Goal: Transaction & Acquisition: Download file/media

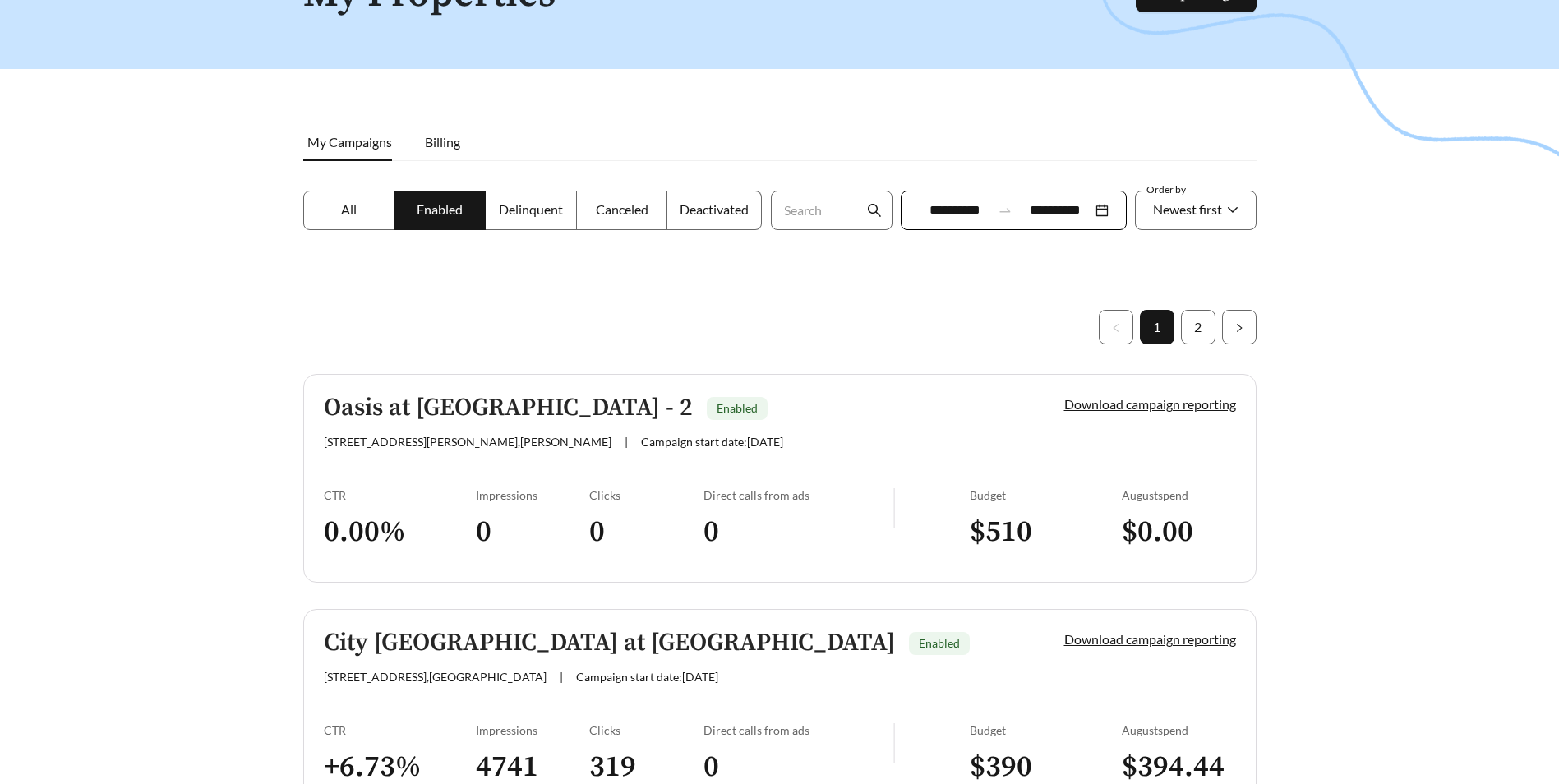
scroll to position [108, 0]
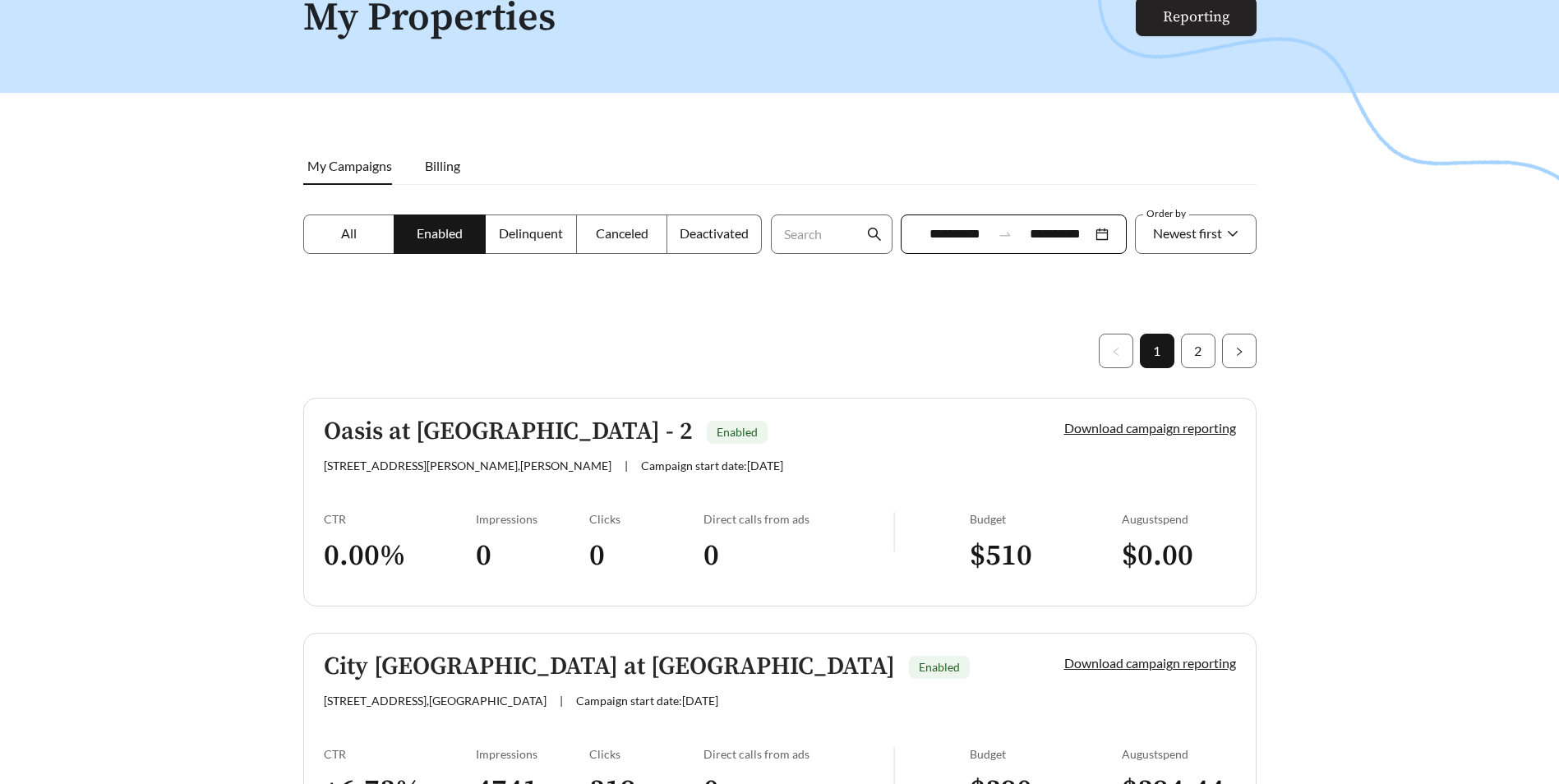
click at [1189, 10] on link "Reporting" at bounding box center [1196, 17] width 67 height 19
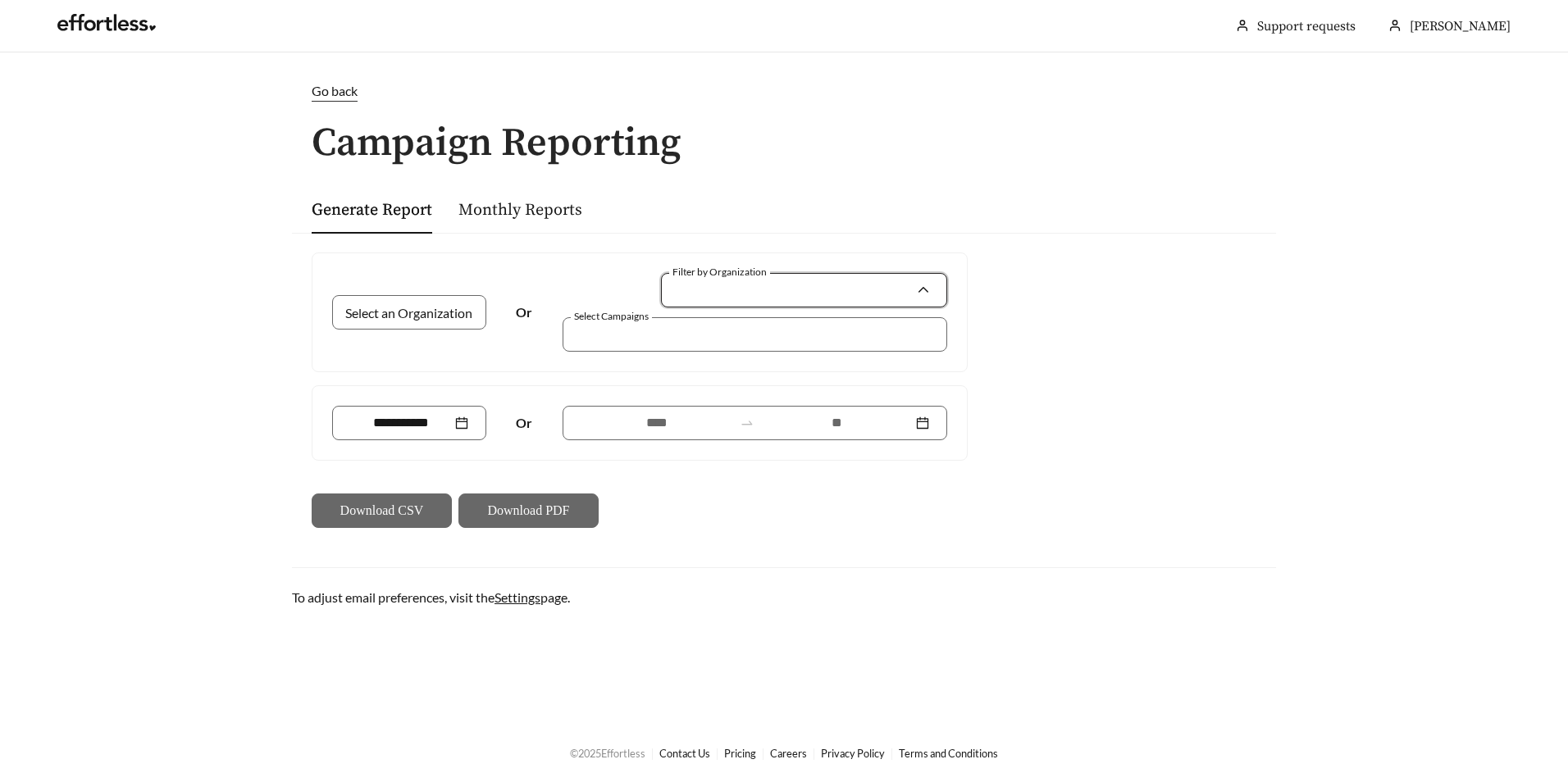
click at [758, 300] on input "Filter by Organization" at bounding box center [797, 290] width 237 height 32
click at [742, 333] on span "Highmark Residential" at bounding box center [740, 326] width 122 height 16
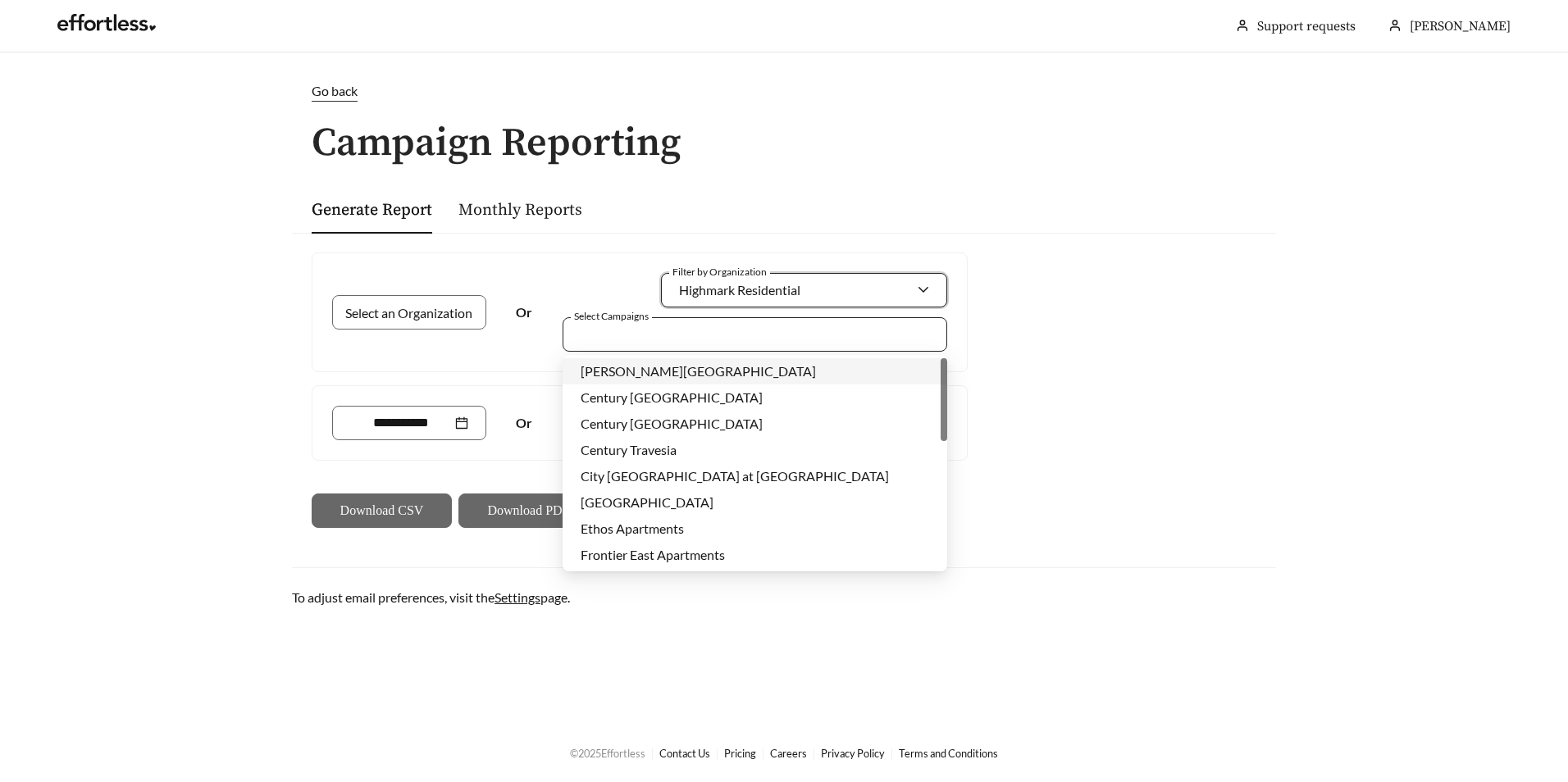
click at [687, 338] on div at bounding box center [743, 334] width 347 height 22
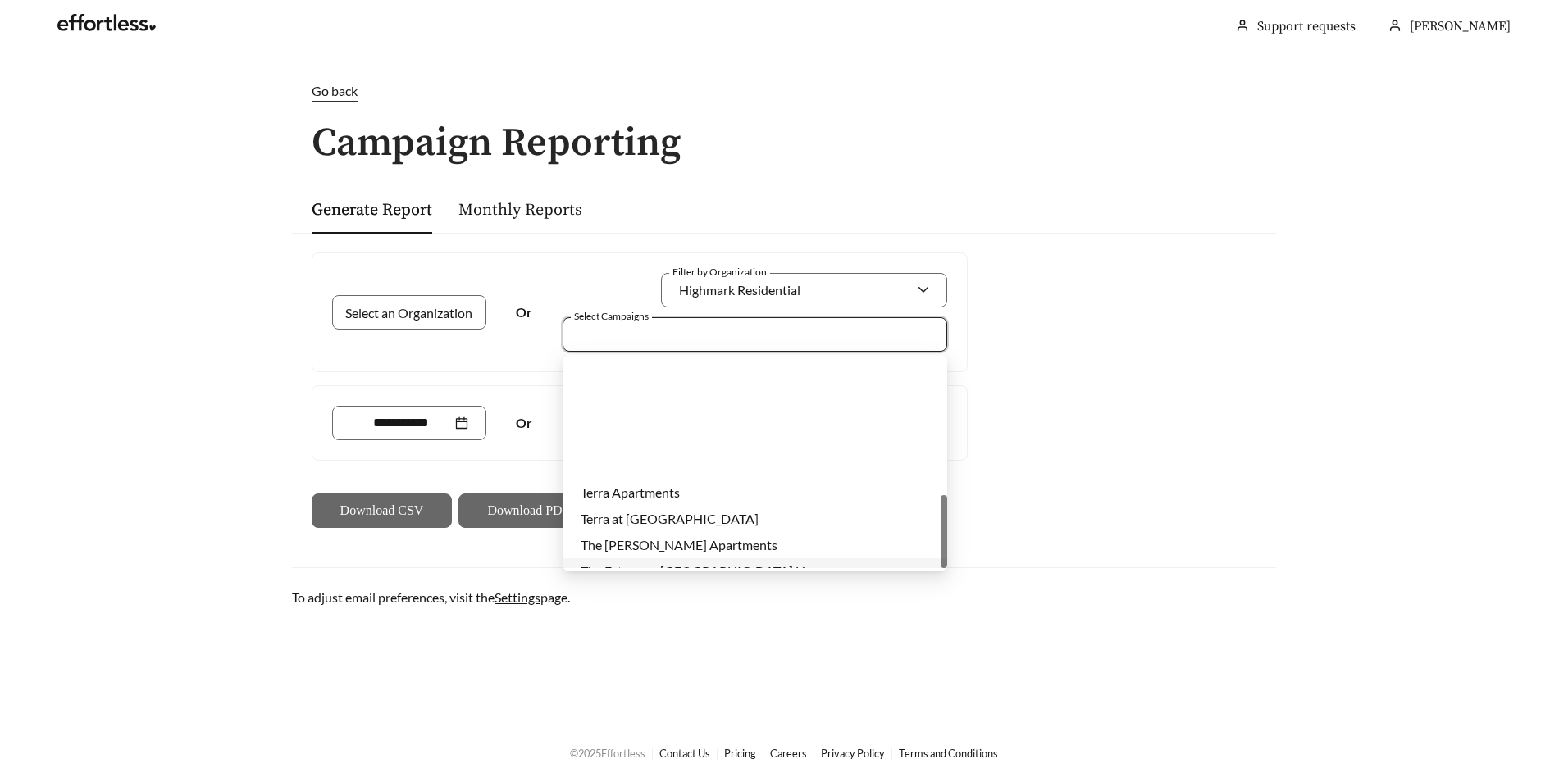
scroll to position [393, 0]
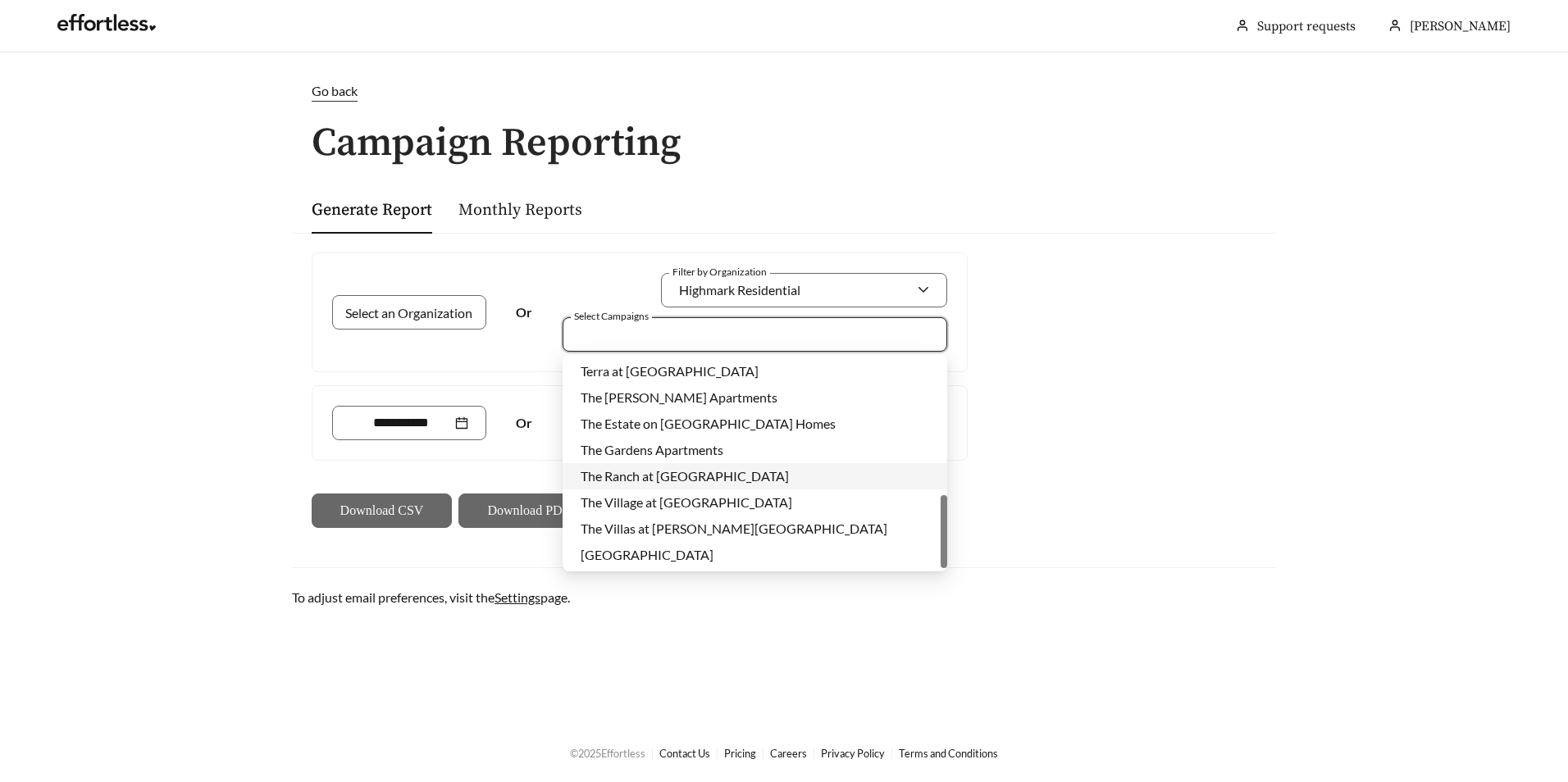
click at [670, 468] on span "The Ranch at [GEOGRAPHIC_DATA]" at bounding box center [684, 476] width 208 height 16
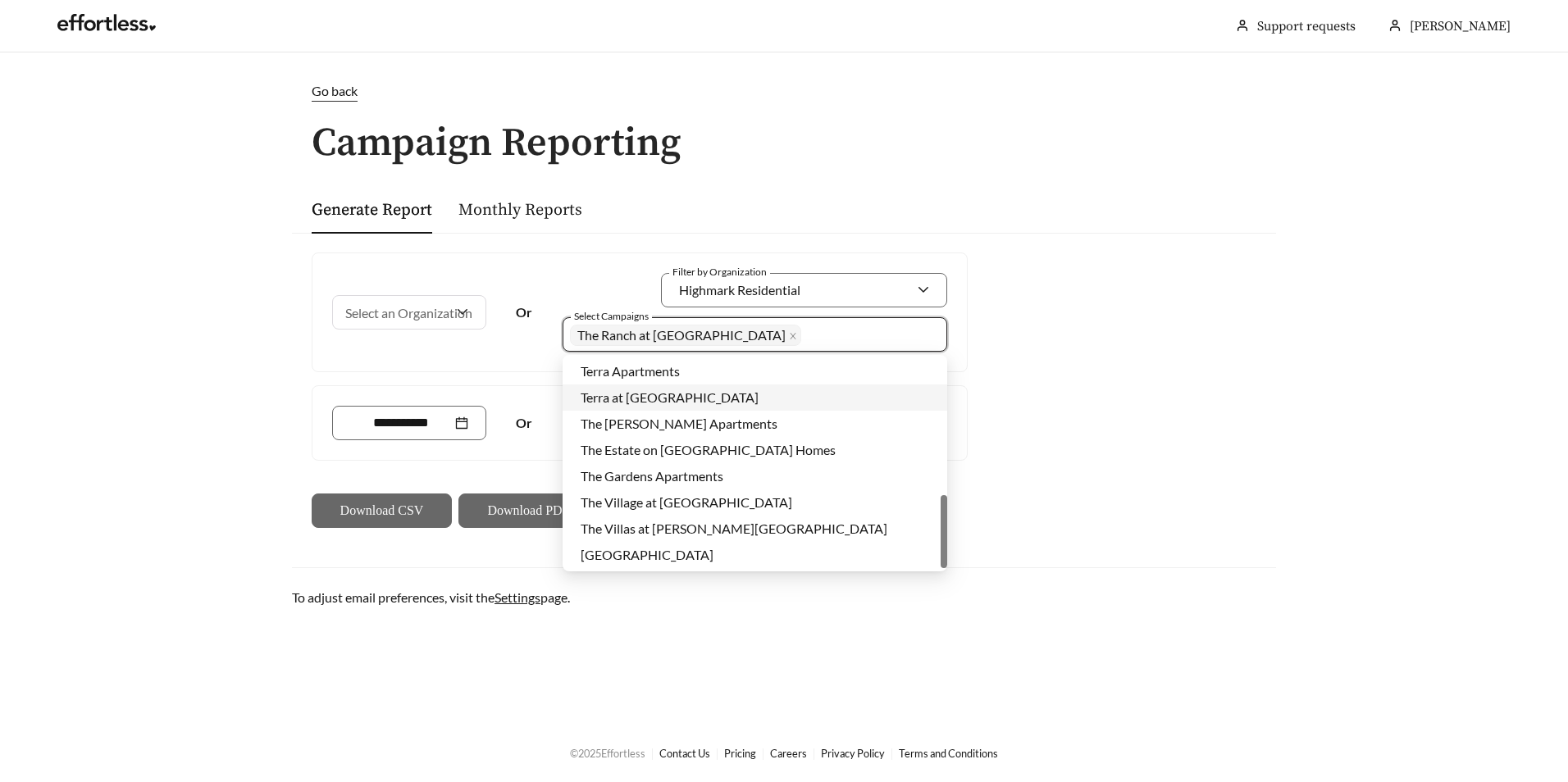
click at [1008, 400] on div "Select an Organization Or Filter by Organization Highmark Residential Select Ca…" at bounding box center [784, 390] width 984 height 314
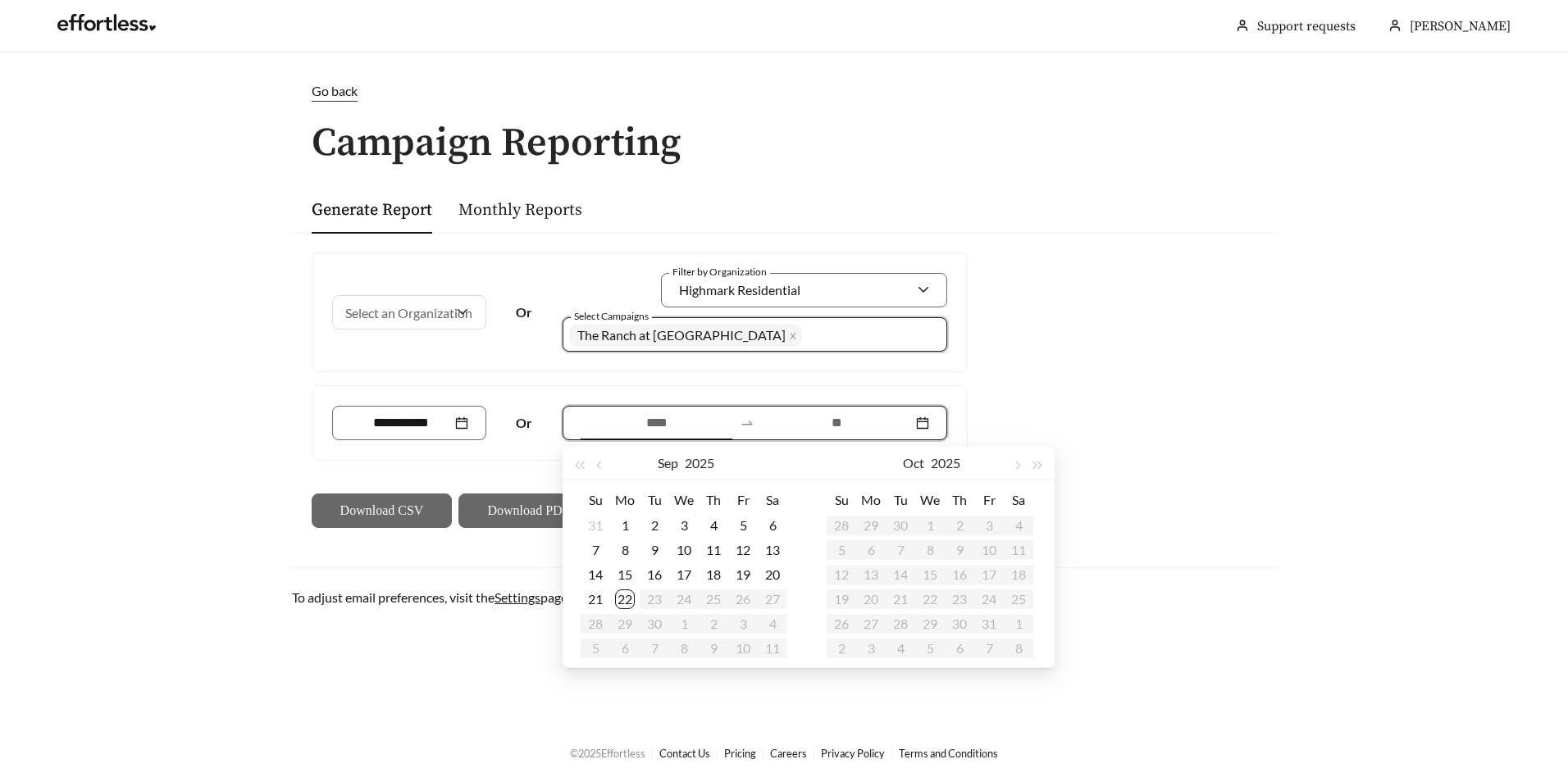
click at [616, 426] on input at bounding box center [656, 423] width 151 height 20
type input "**********"
click at [585, 458] on button "button" at bounding box center [580, 463] width 22 height 32
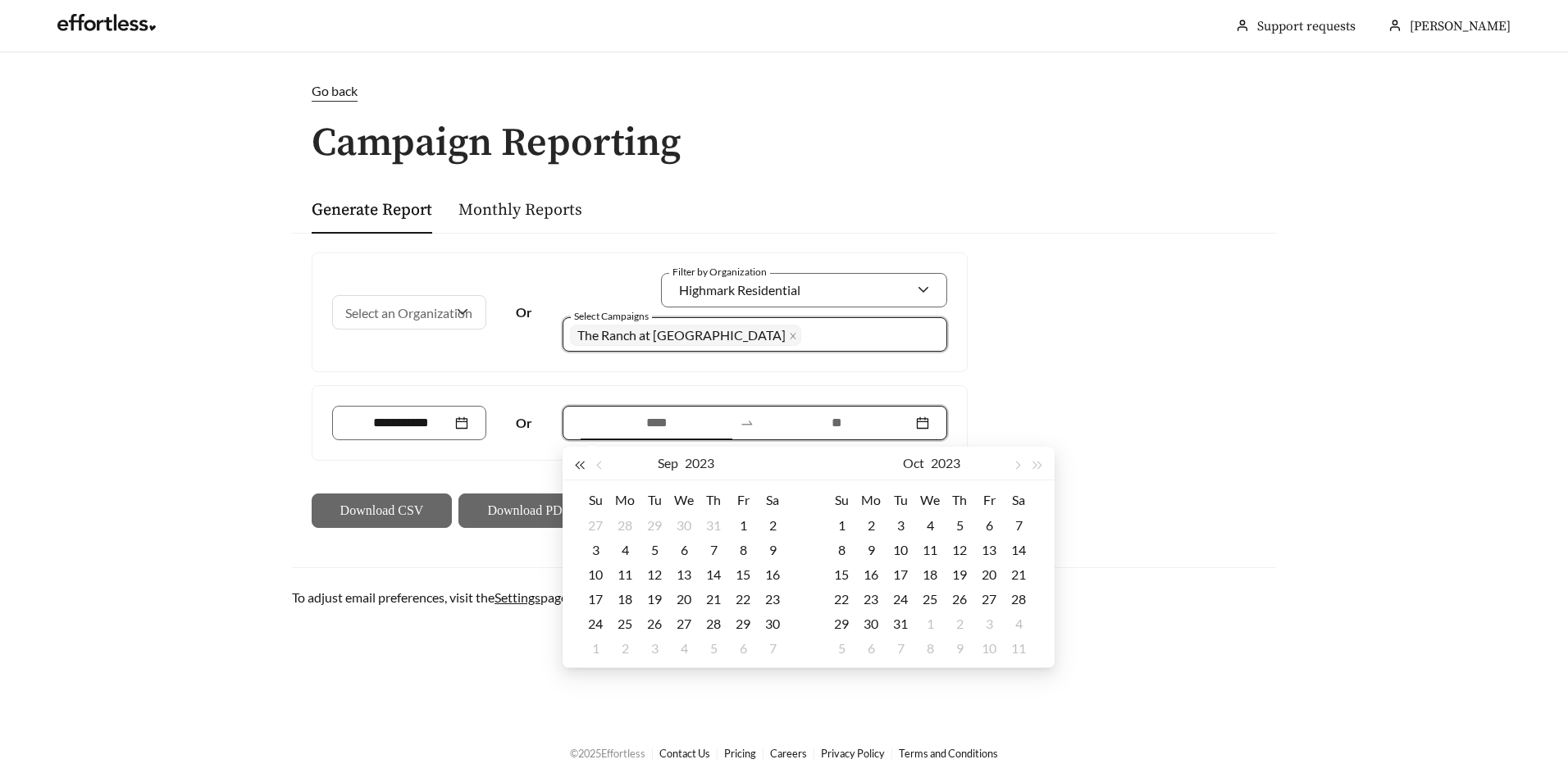
click at [585, 458] on button "button" at bounding box center [580, 463] width 22 height 32
click at [1021, 463] on button "button" at bounding box center [1017, 463] width 22 height 32
click at [1020, 463] on button "button" at bounding box center [1017, 463] width 22 height 32
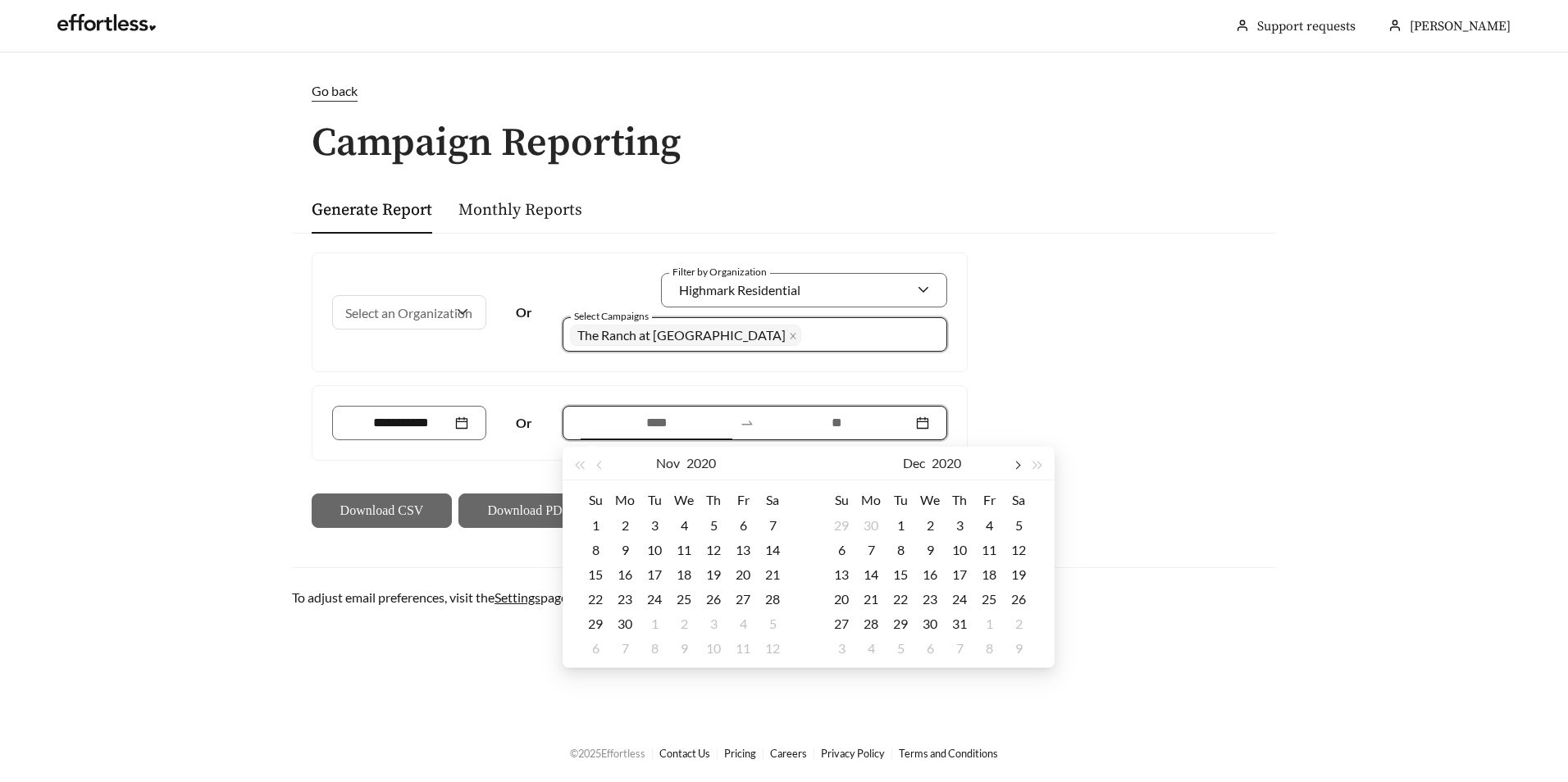
click at [1020, 464] on button "button" at bounding box center [1017, 463] width 22 height 32
click at [1020, 464] on span "button" at bounding box center [1017, 466] width 8 height 8
click at [1019, 465] on span "button" at bounding box center [1017, 466] width 8 height 8
click at [1019, 466] on span "button" at bounding box center [1017, 466] width 8 height 8
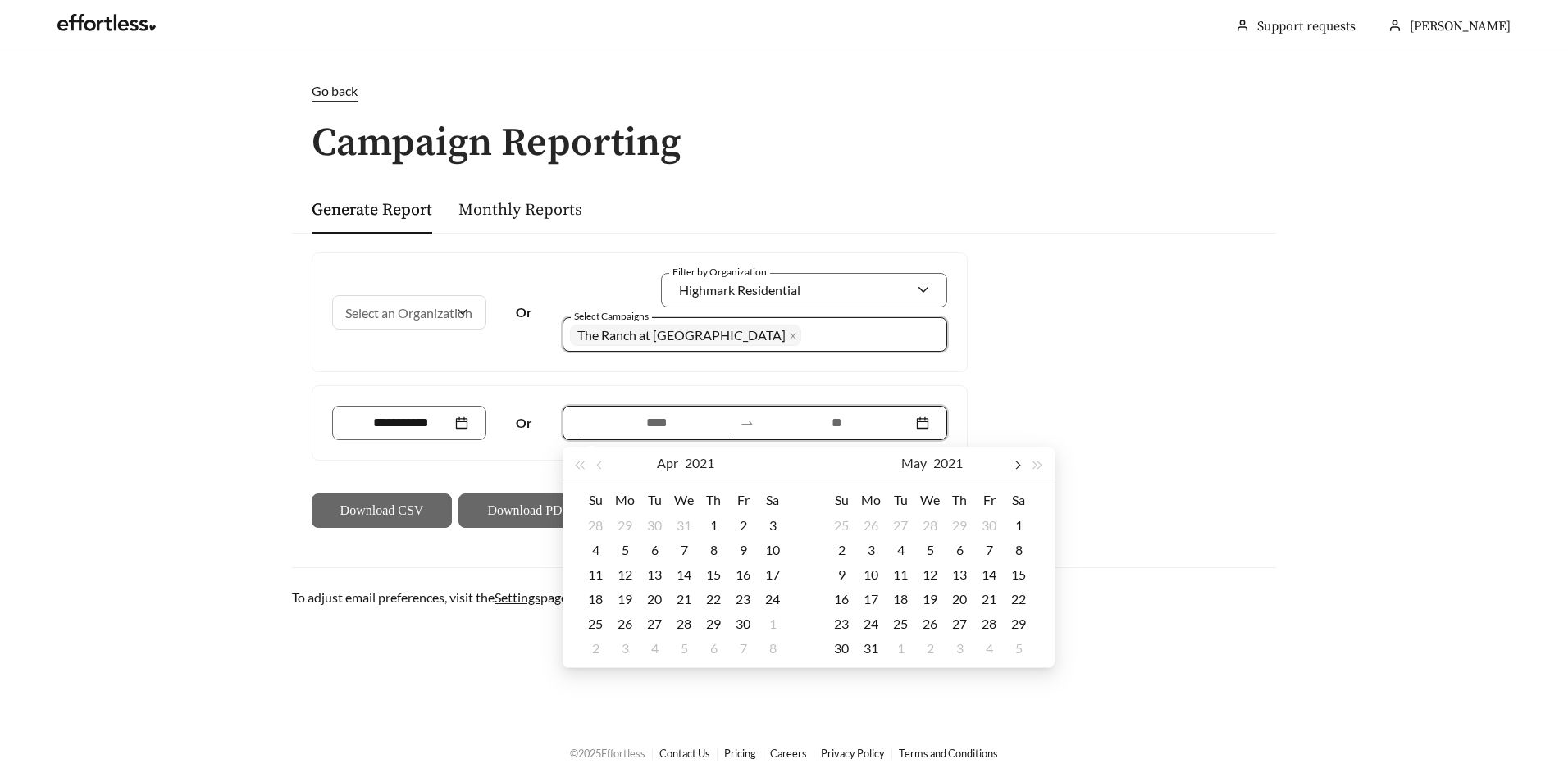
click at [1019, 466] on span "button" at bounding box center [1017, 466] width 8 height 8
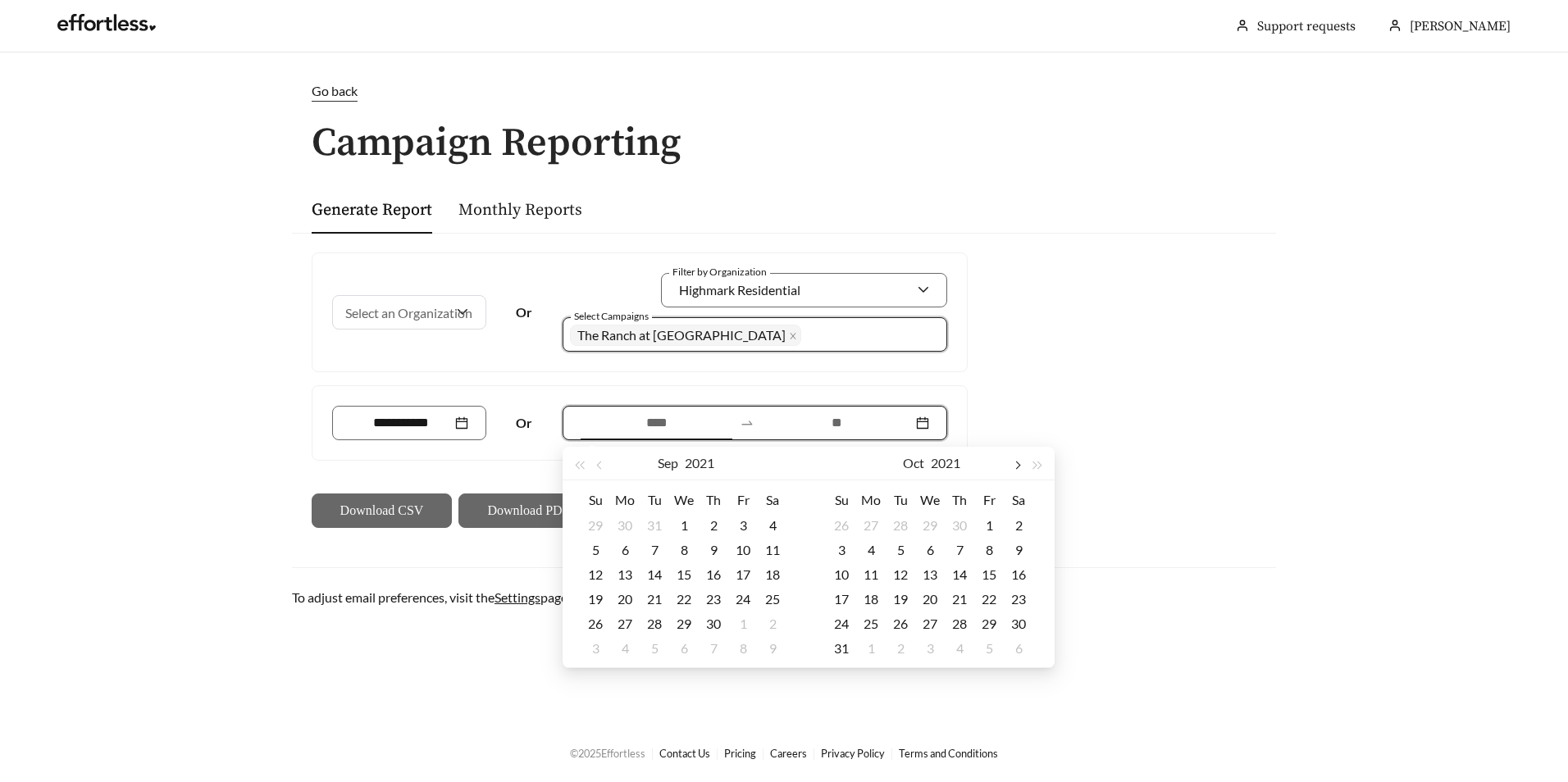
click at [1019, 466] on span "button" at bounding box center [1017, 466] width 8 height 8
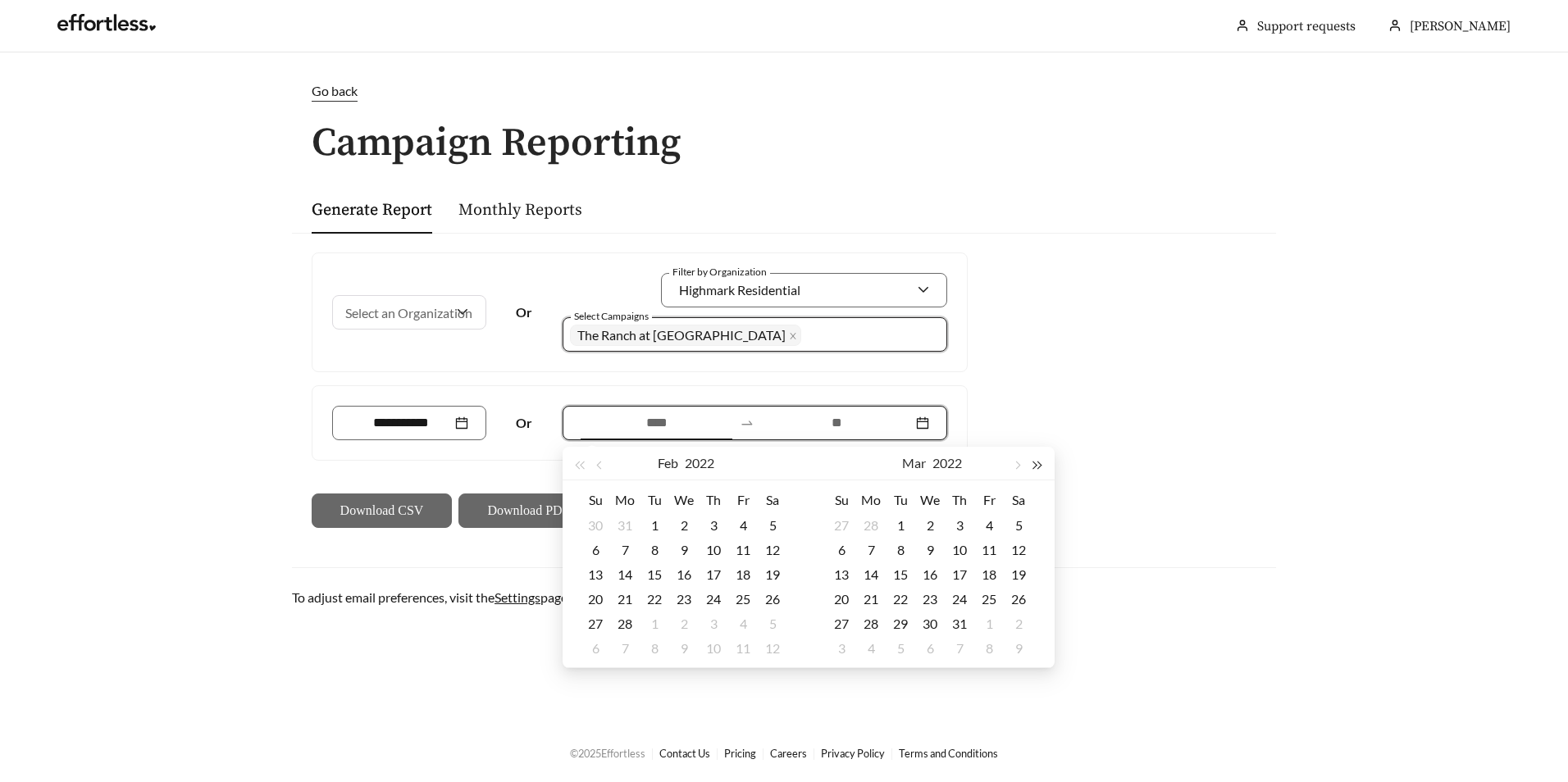
click at [1040, 468] on button "button" at bounding box center [1037, 463] width 22 height 32
click at [1035, 468] on button "button" at bounding box center [1037, 463] width 22 height 32
click at [1035, 468] on span "button" at bounding box center [1037, 466] width 8 height 8
click at [583, 458] on button "button" at bounding box center [580, 463] width 22 height 32
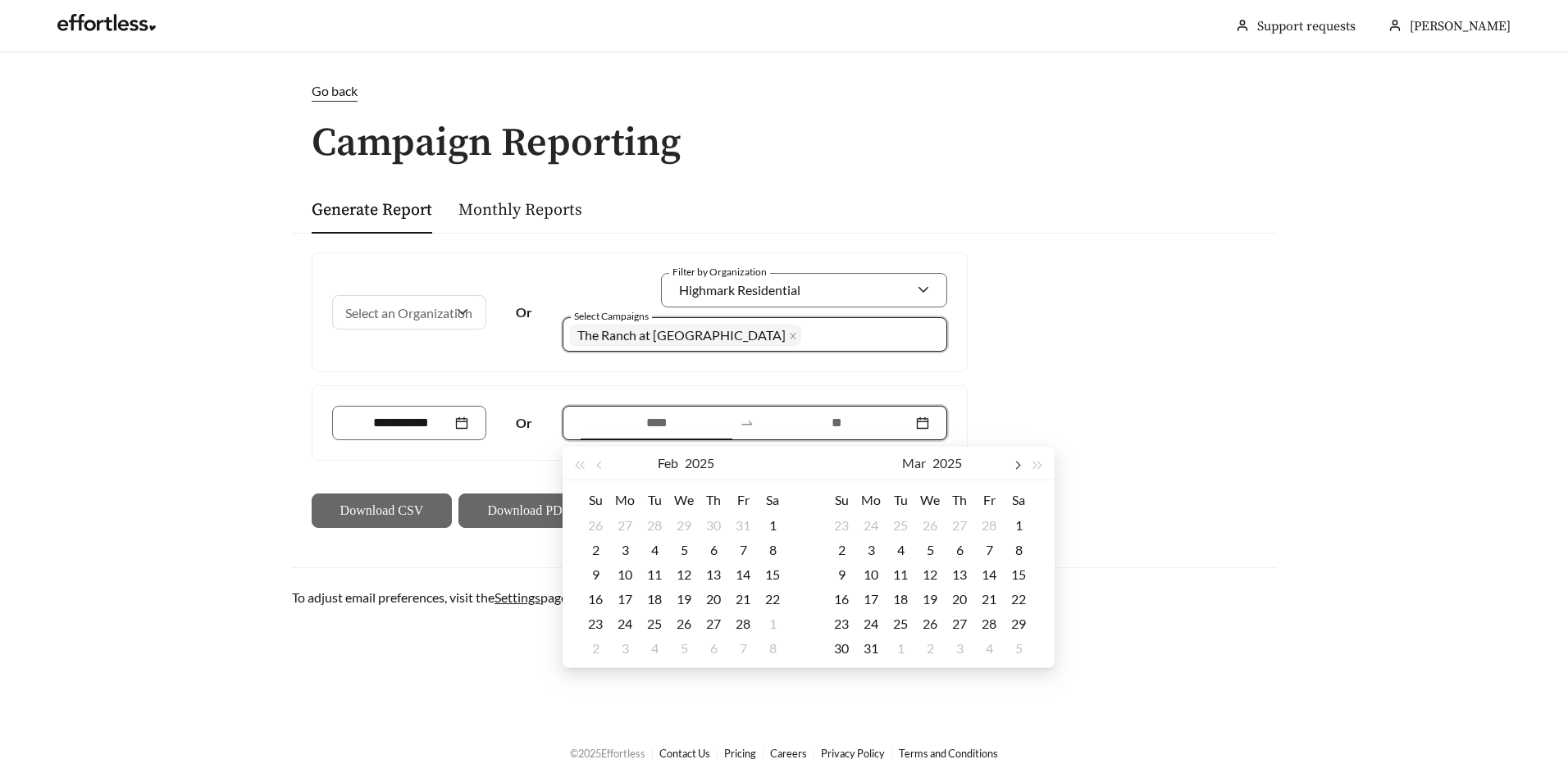
click at [1015, 467] on span "button" at bounding box center [1017, 466] width 8 height 8
click at [1014, 467] on span "button" at bounding box center [1017, 466] width 8 height 8
click at [1011, 468] on button "button" at bounding box center [1017, 463] width 22 height 32
click at [1009, 468] on button "button" at bounding box center [1017, 463] width 22 height 32
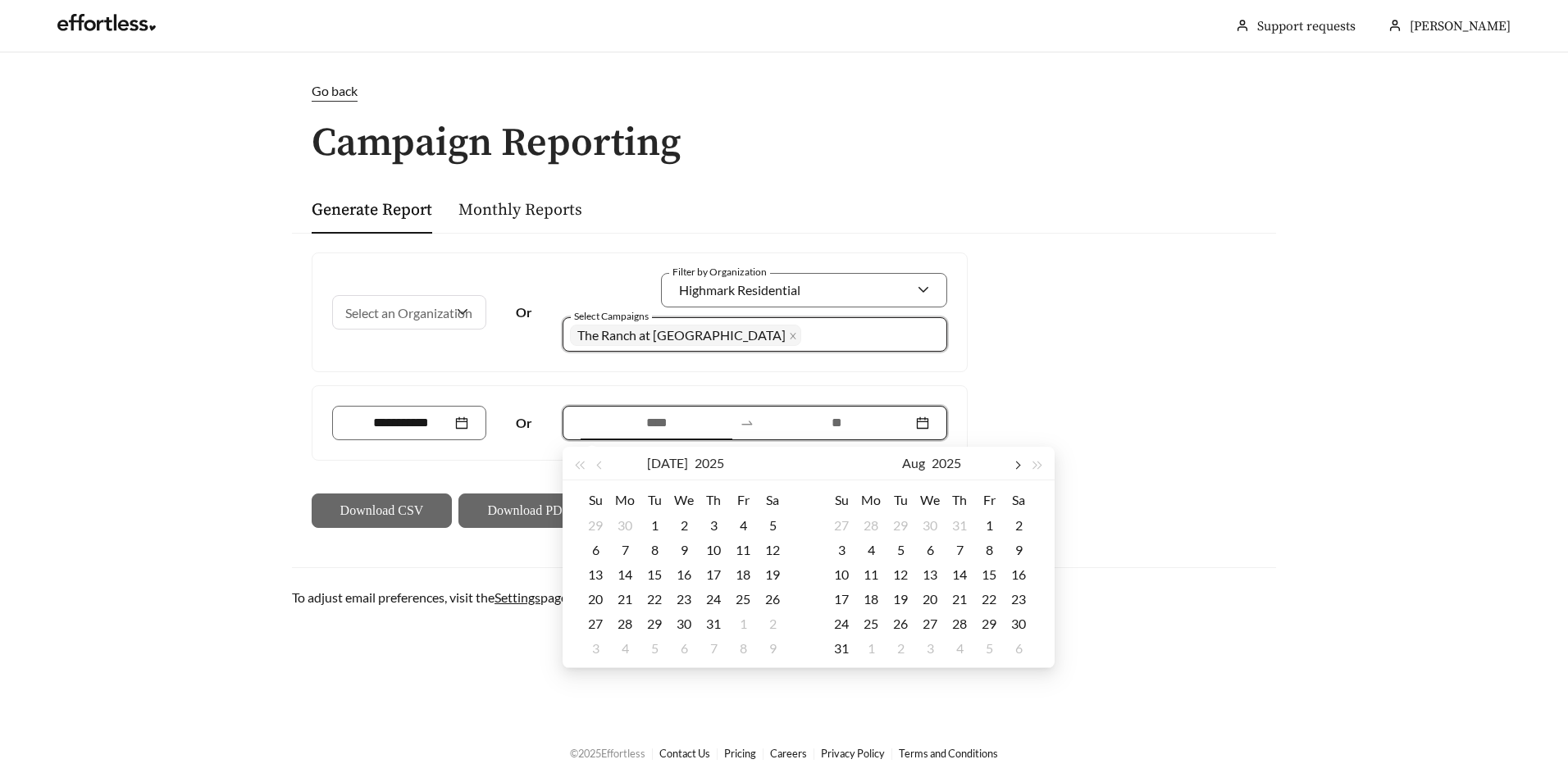
click at [1009, 468] on button "button" at bounding box center [1017, 463] width 22 height 32
type input "**********"
click at [870, 524] on div "1" at bounding box center [871, 526] width 20 height 20
type input "**********"
click at [865, 604] on div "22" at bounding box center [871, 599] width 20 height 20
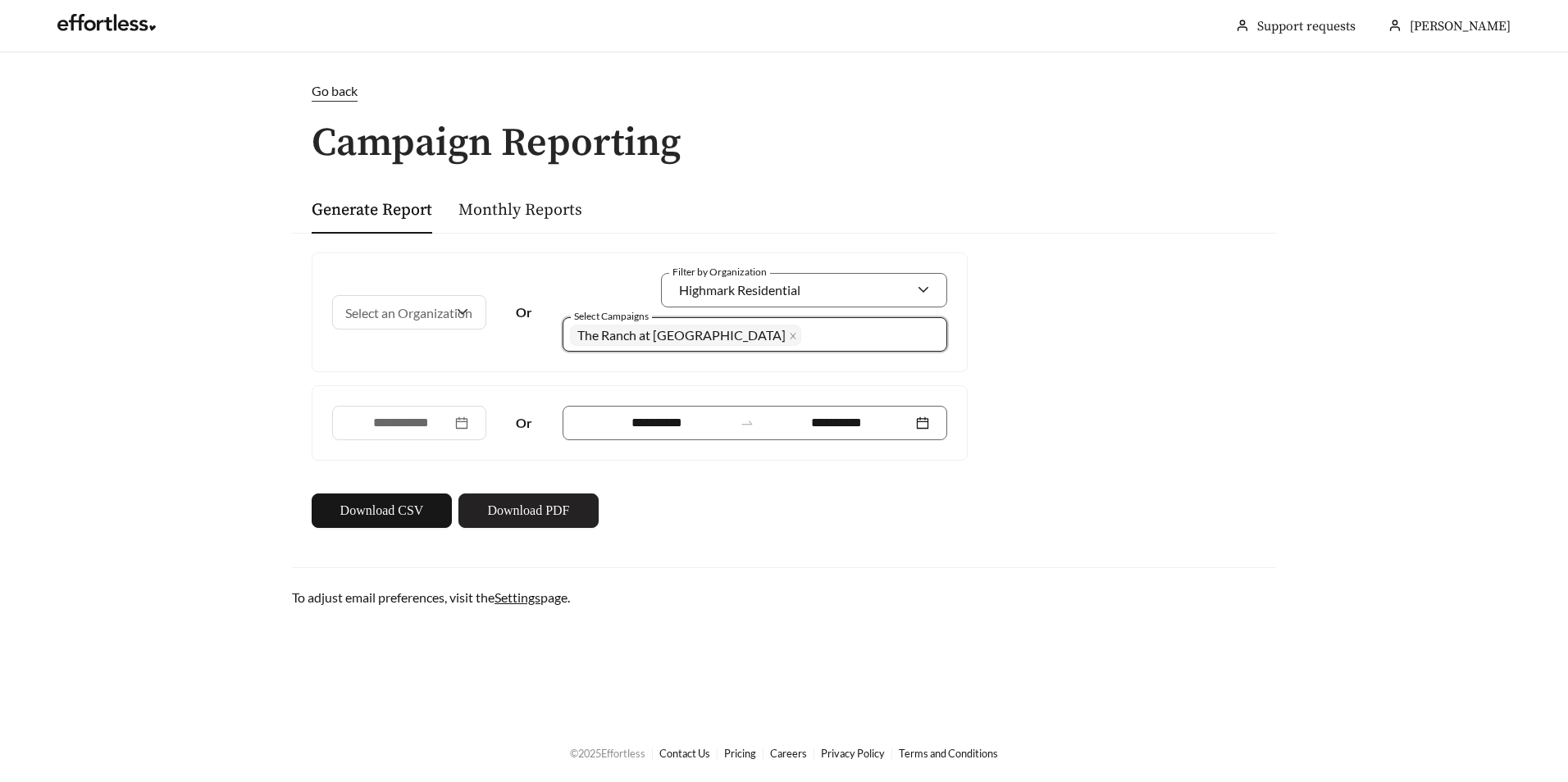
click at [513, 510] on span "Download PDF" at bounding box center [528, 511] width 82 height 20
click at [1226, 246] on div "**********" at bounding box center [784, 390] width 984 height 314
click at [836, 168] on div "**********" at bounding box center [784, 344] width 1017 height 526
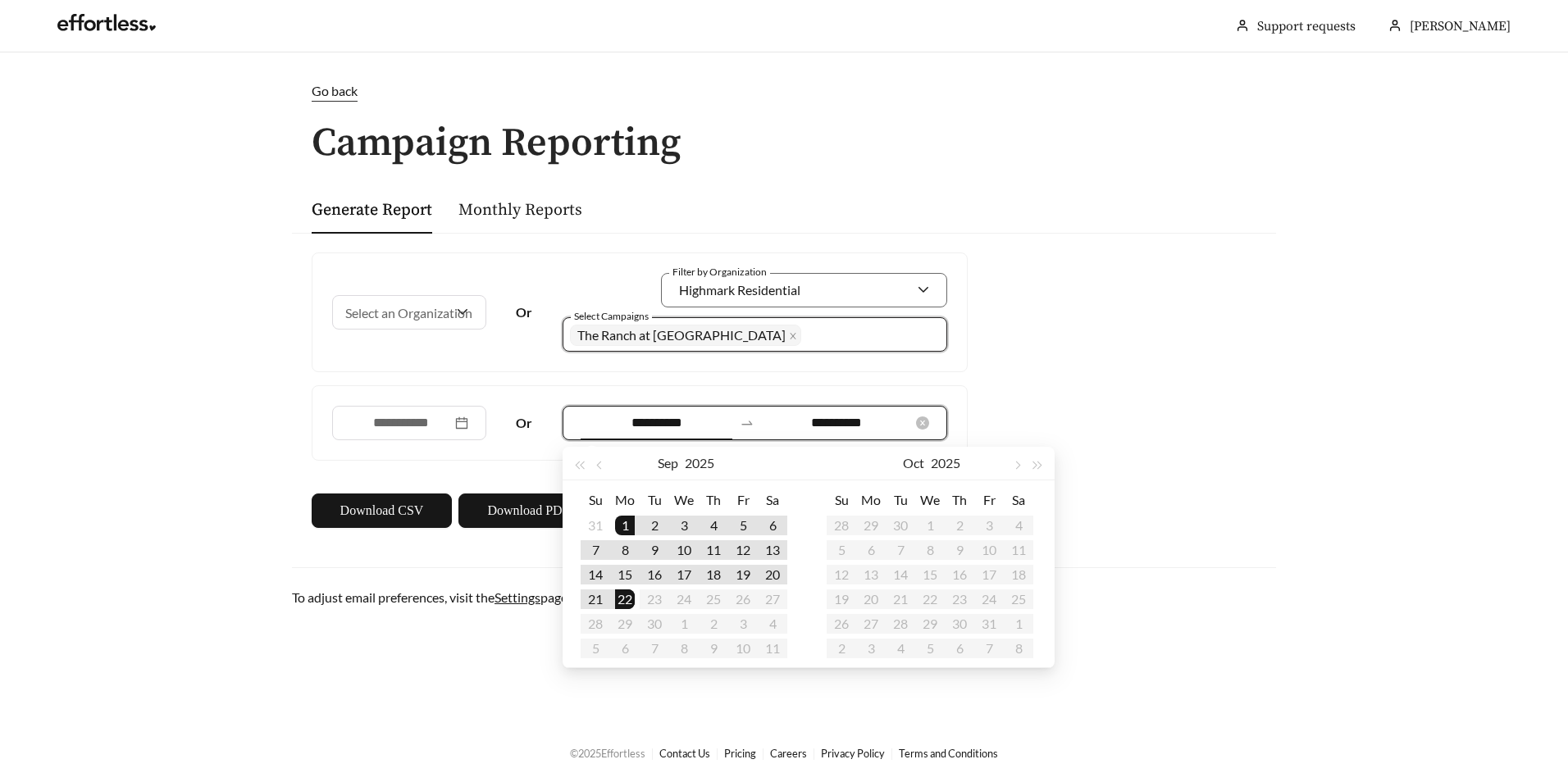
click at [708, 423] on input "**********" at bounding box center [656, 423] width 151 height 20
click at [598, 468] on button "button" at bounding box center [601, 463] width 22 height 32
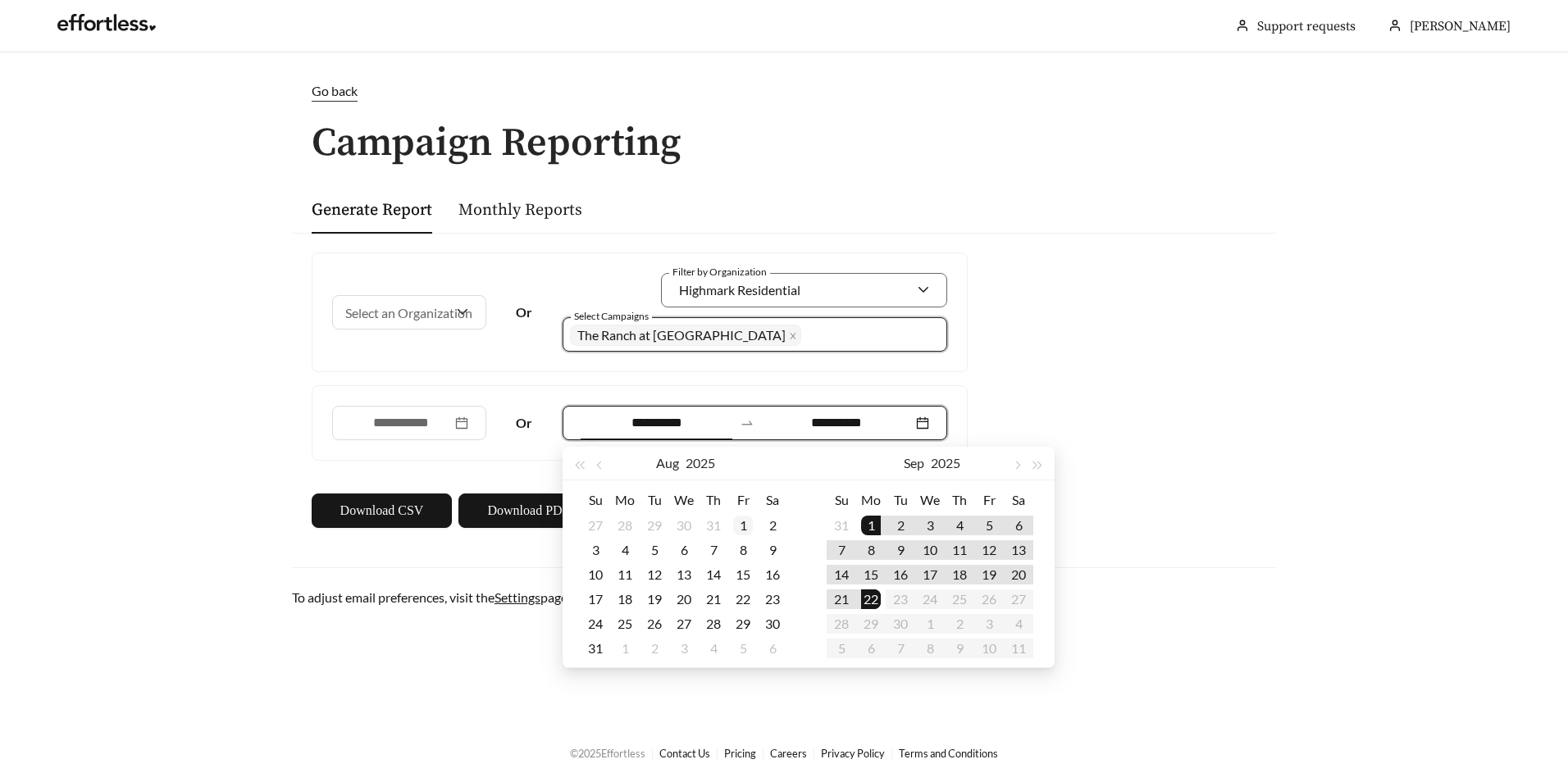
type input "**********"
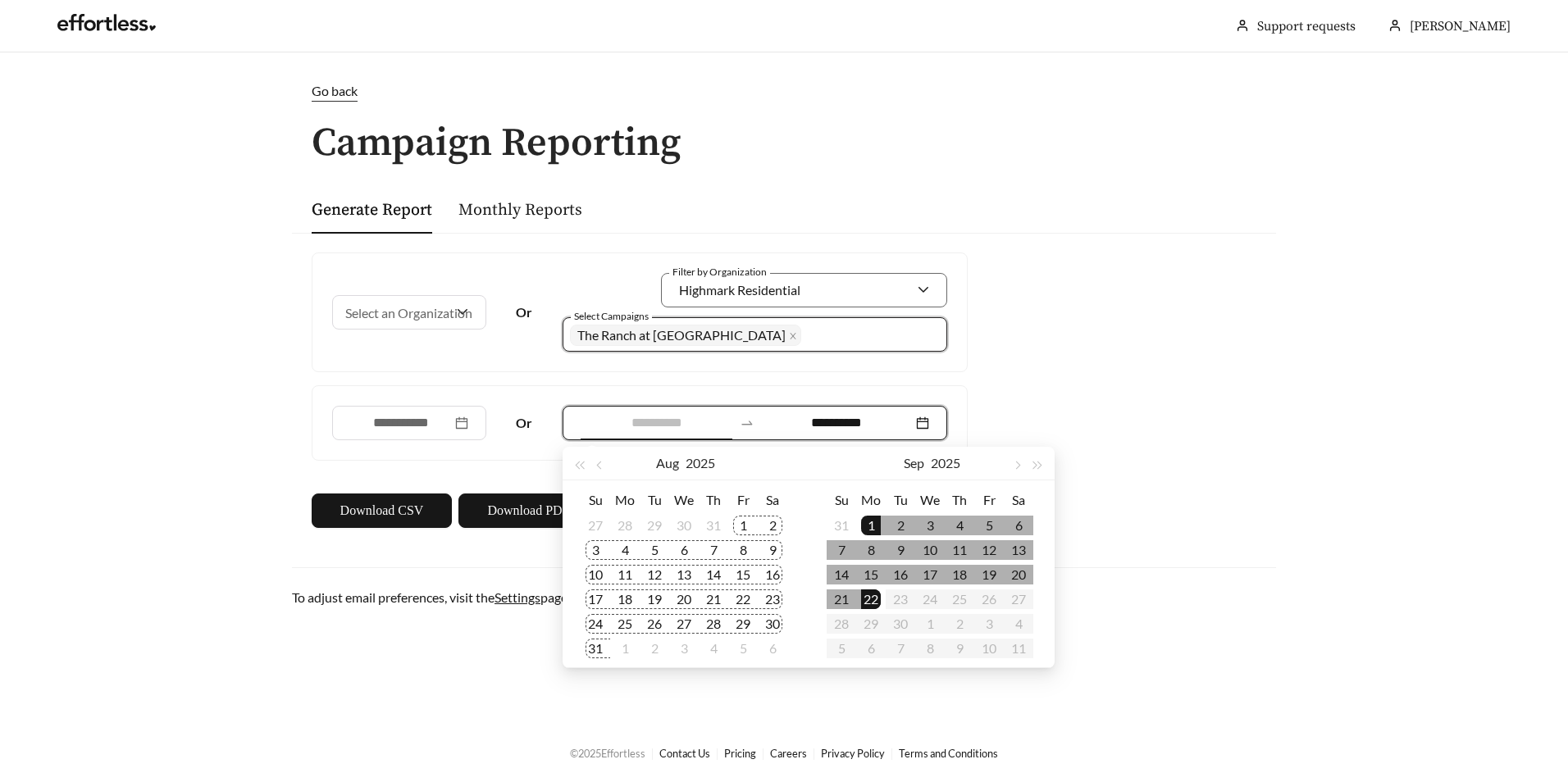
click at [734, 517] on td "1" at bounding box center [742, 526] width 29 height 25
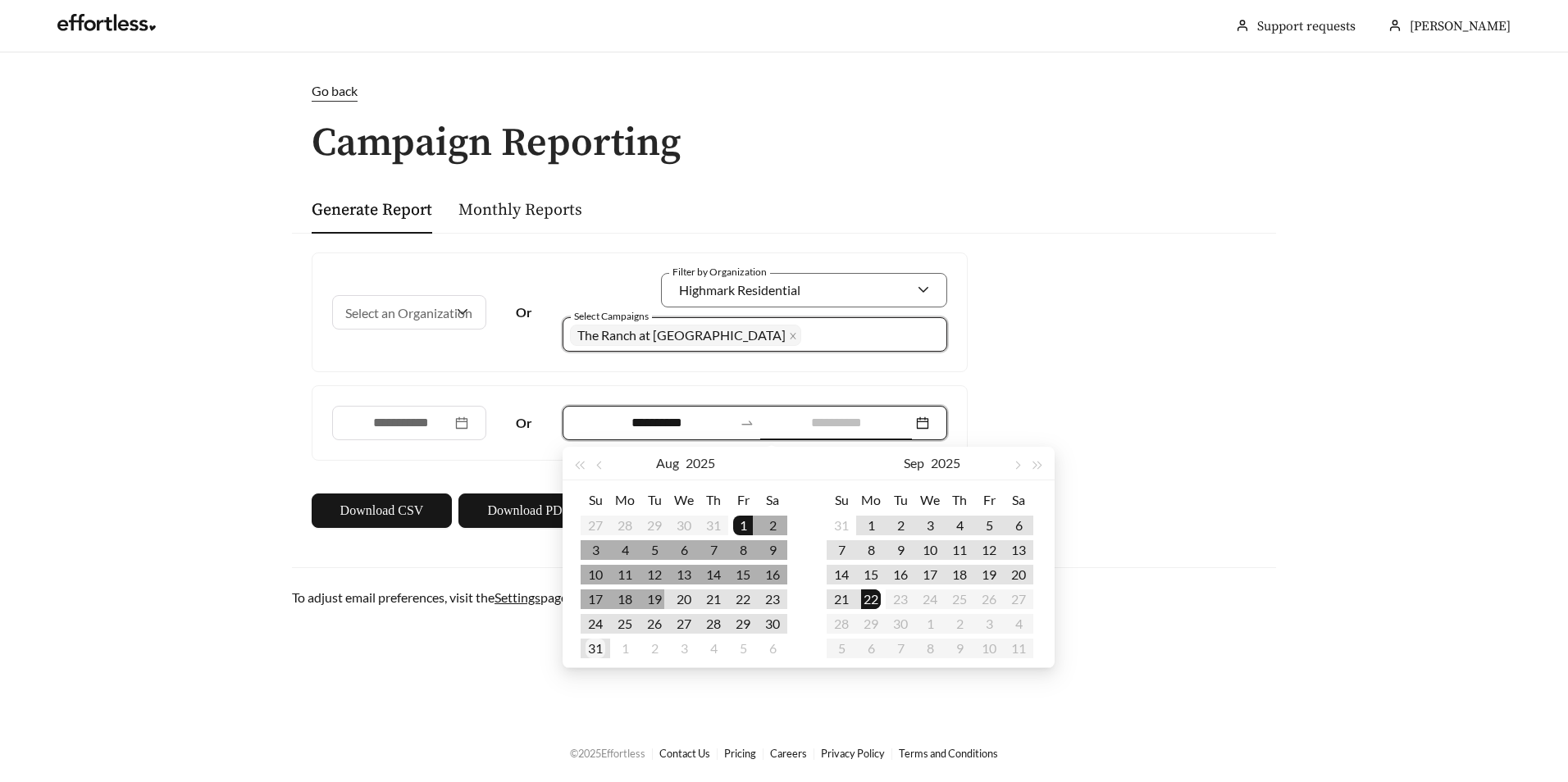
type input "**********"
click at [596, 658] on td "31" at bounding box center [594, 648] width 29 height 25
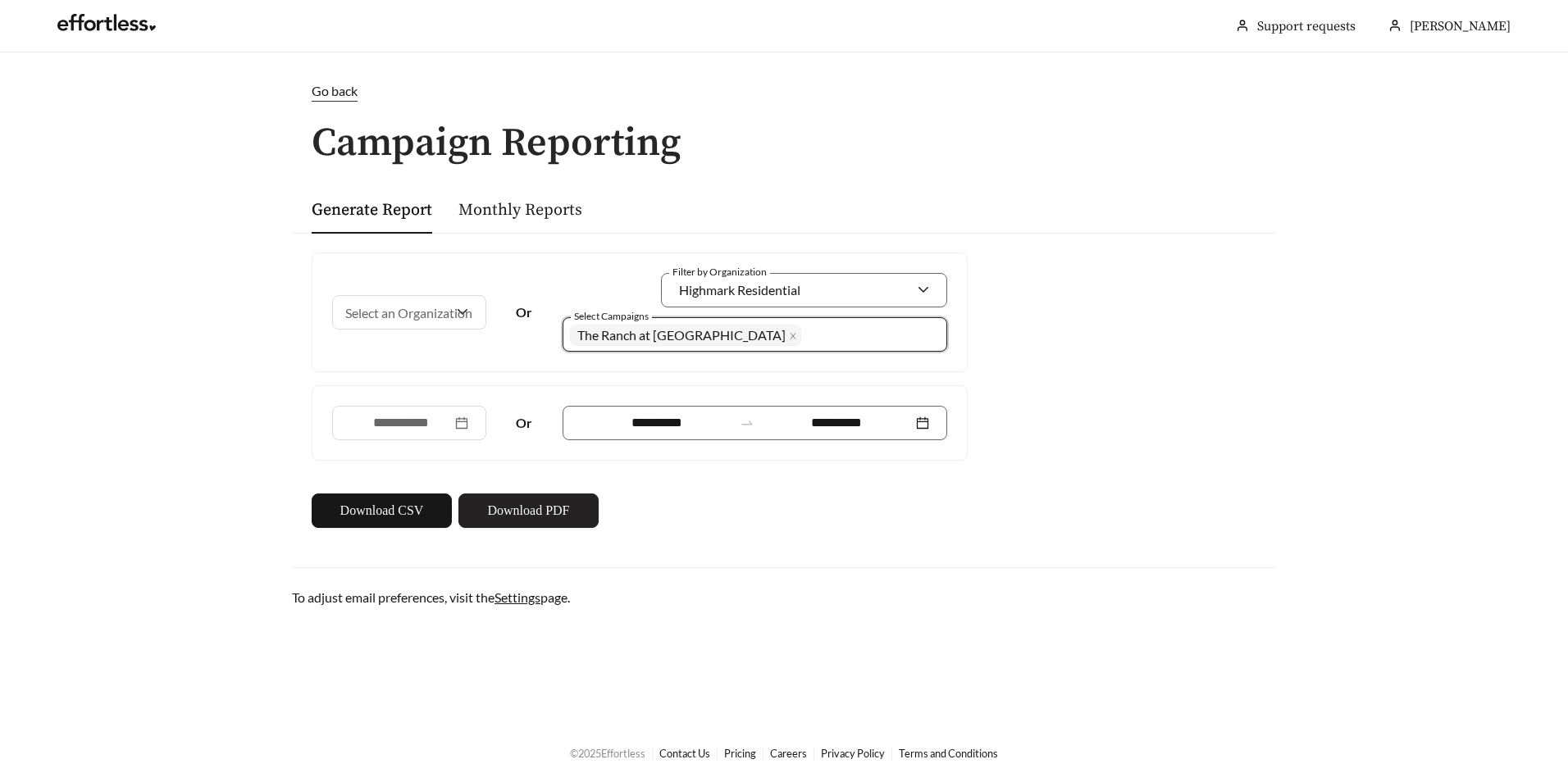
click at [516, 517] on span "Download PDF" at bounding box center [528, 511] width 82 height 20
